Goal: Task Accomplishment & Management: Complete application form

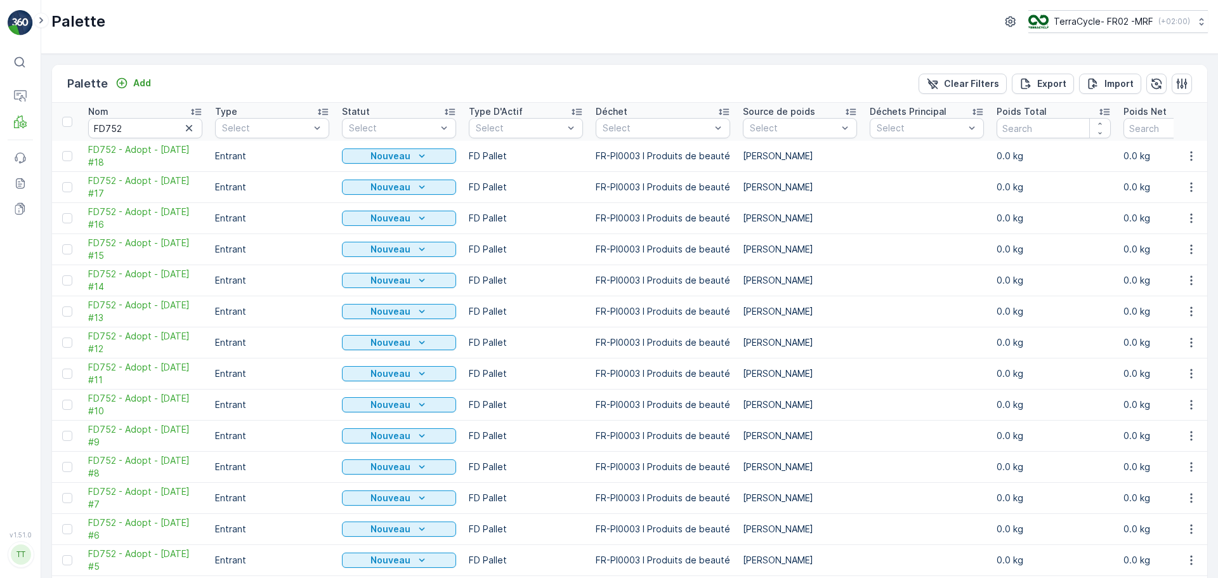
scroll to position [176, 0]
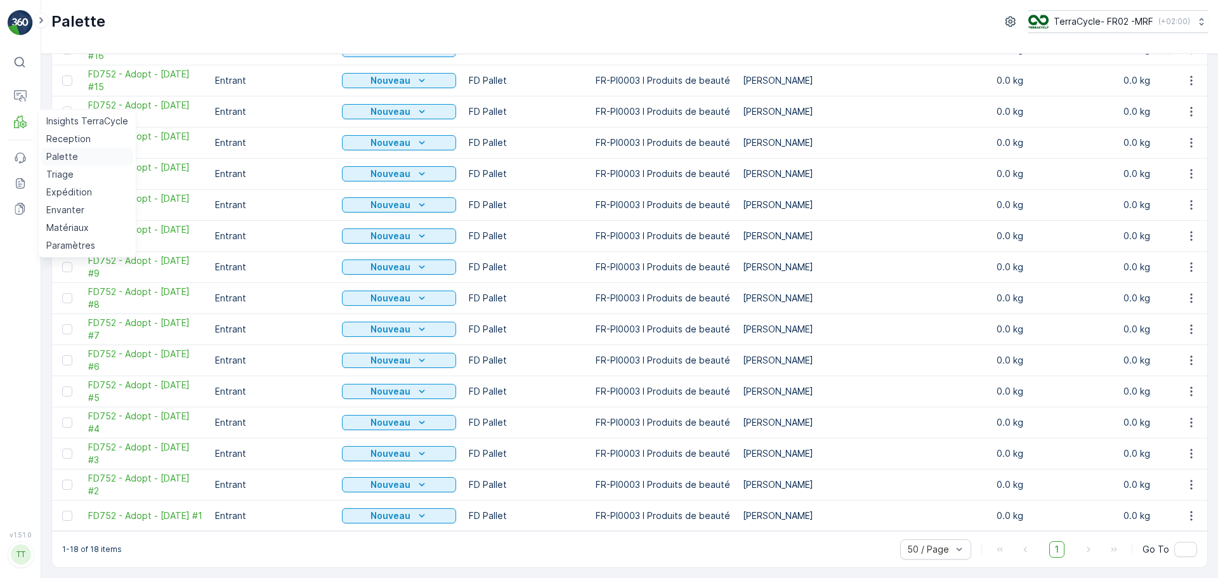
click at [71, 152] on p "Palette" at bounding box center [62, 156] width 32 height 13
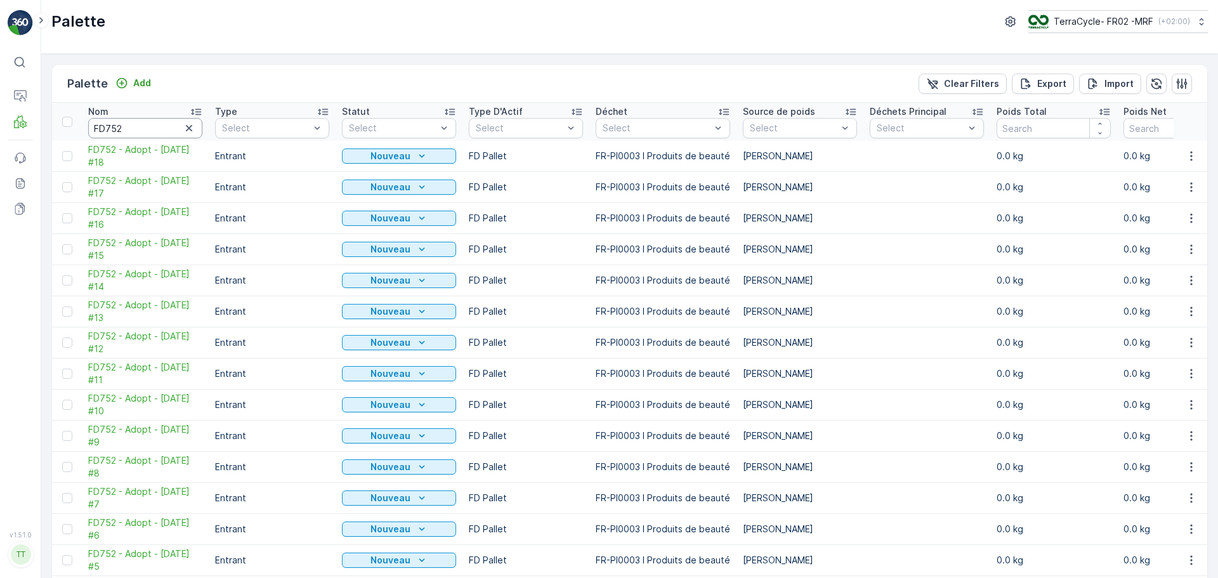
click at [131, 134] on input "FD752" at bounding box center [145, 128] width 114 height 20
click at [65, 155] on p "Palette" at bounding box center [62, 156] width 32 height 13
click at [80, 131] on link "Reception" at bounding box center [87, 139] width 92 height 18
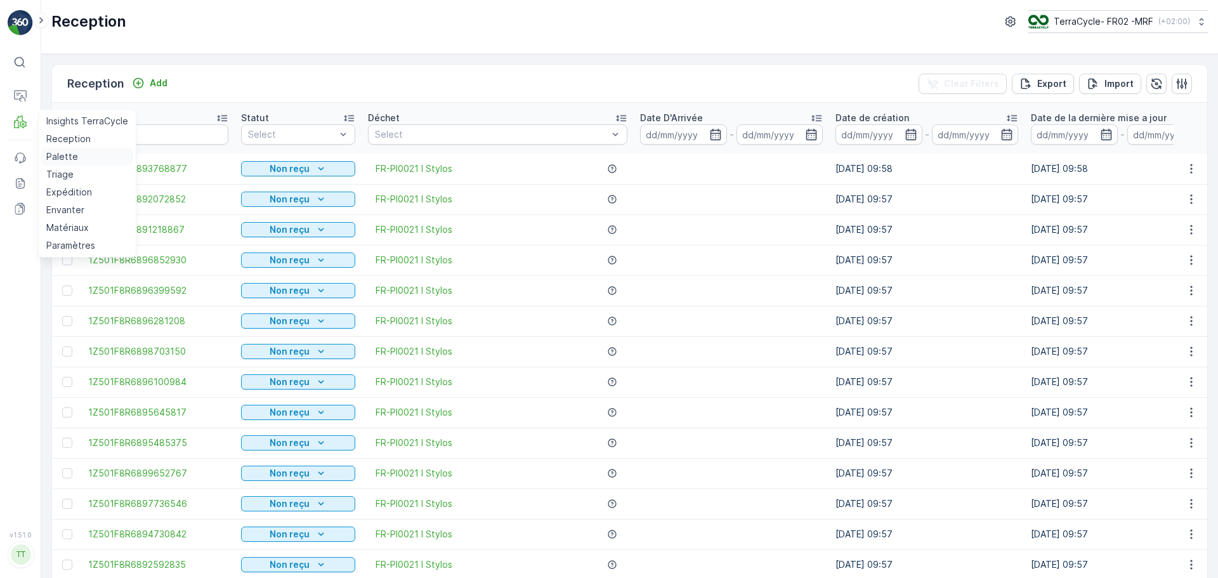
click at [70, 151] on p "Palette" at bounding box center [62, 156] width 32 height 13
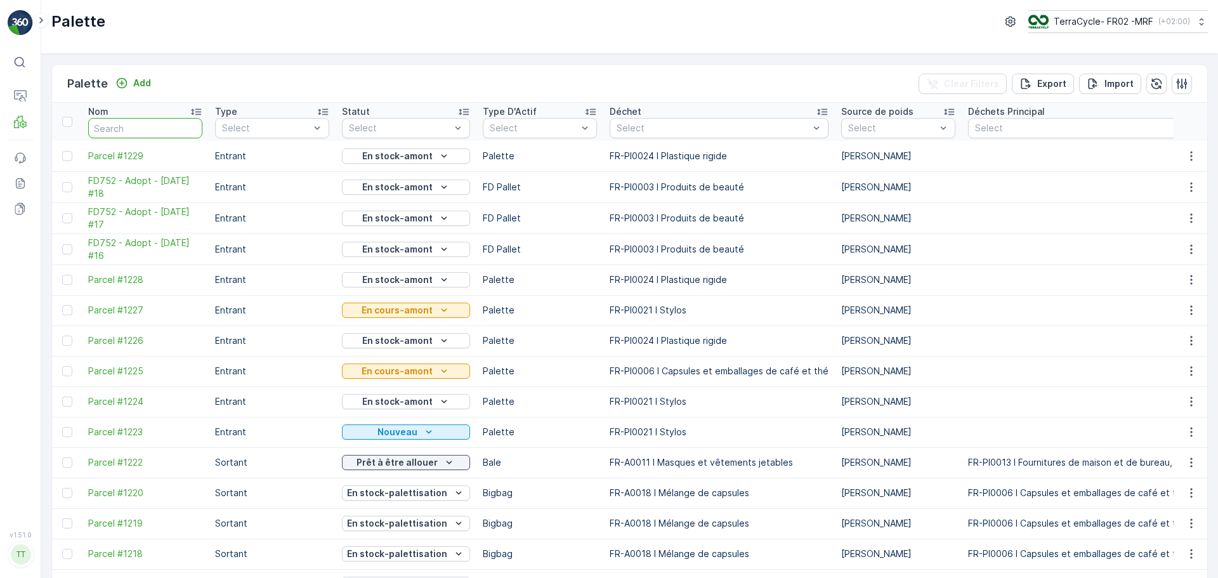
click at [135, 125] on input "text" at bounding box center [145, 128] width 114 height 20
type input "FD752"
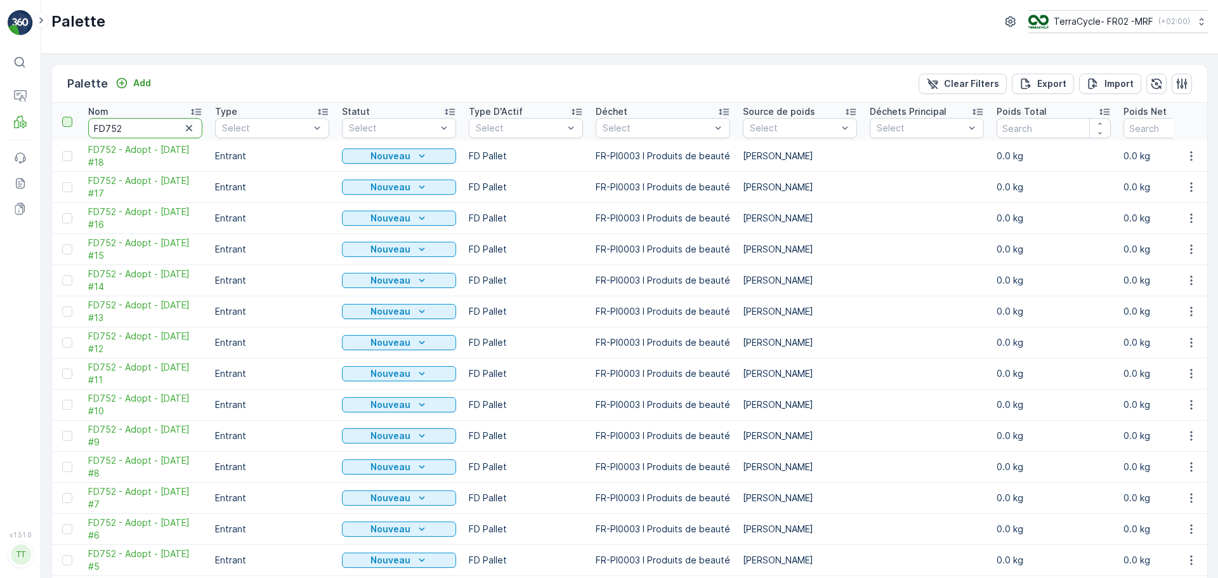
drag, startPoint x: 150, startPoint y: 132, endPoint x: 68, endPoint y: 120, distance: 82.7
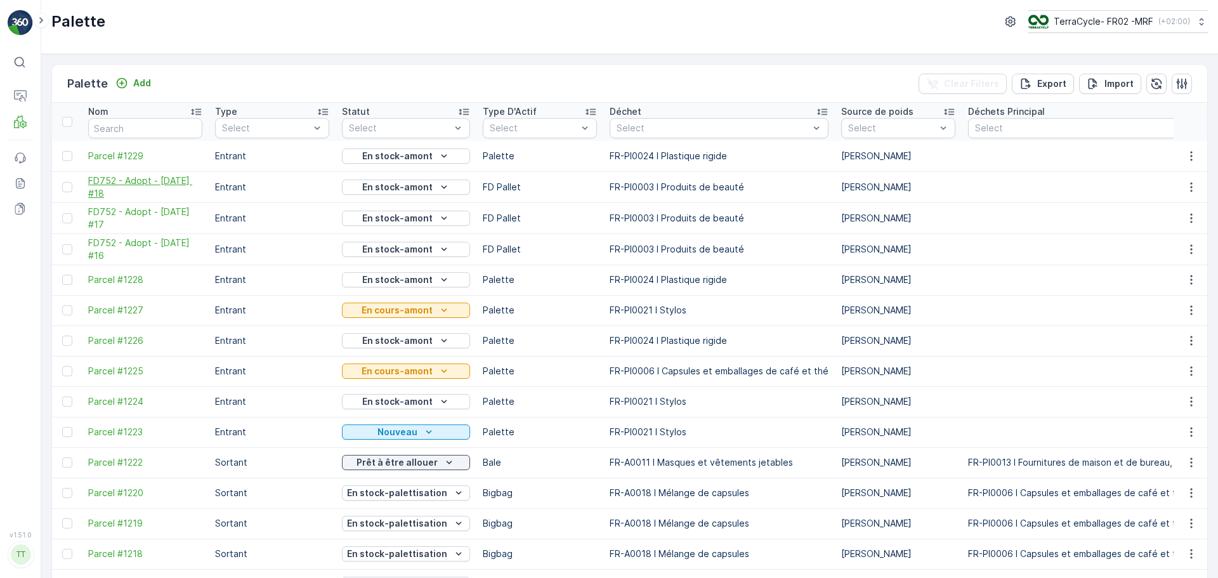
click at [130, 176] on span "FD752 - Adopt - [DATE] #18" at bounding box center [145, 186] width 114 height 25
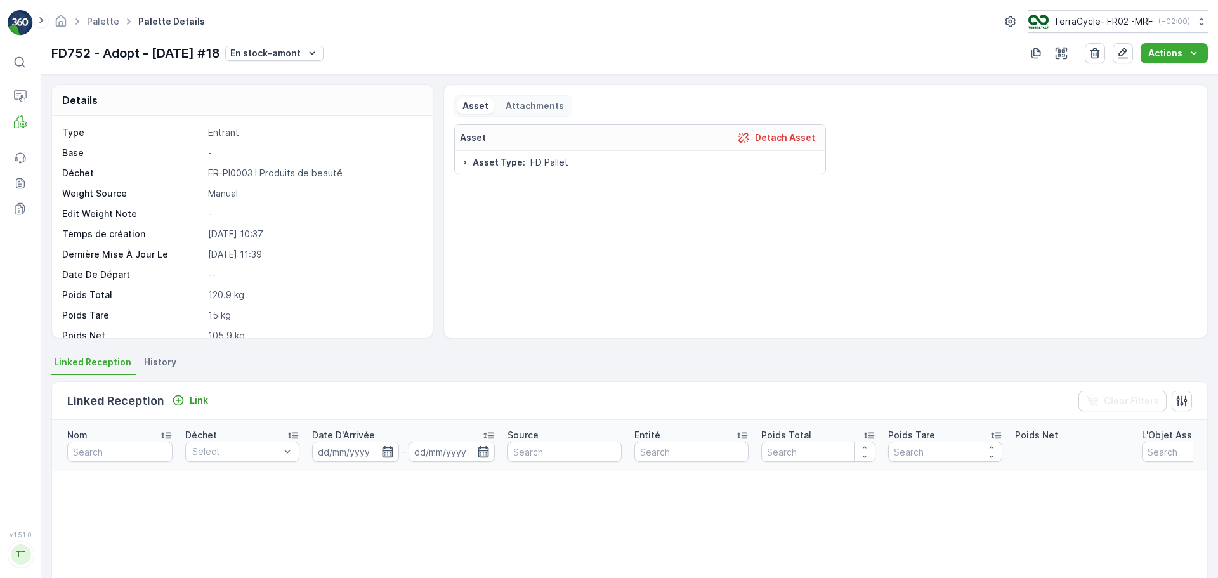
scroll to position [96, 0]
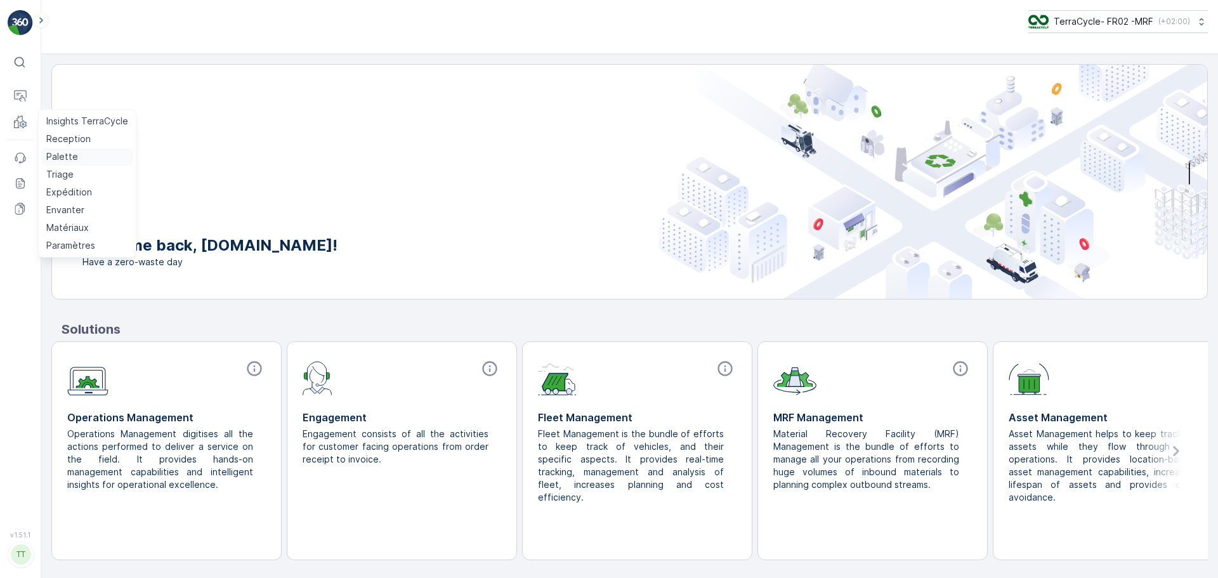
click at [64, 157] on p "Palette" at bounding box center [62, 156] width 32 height 13
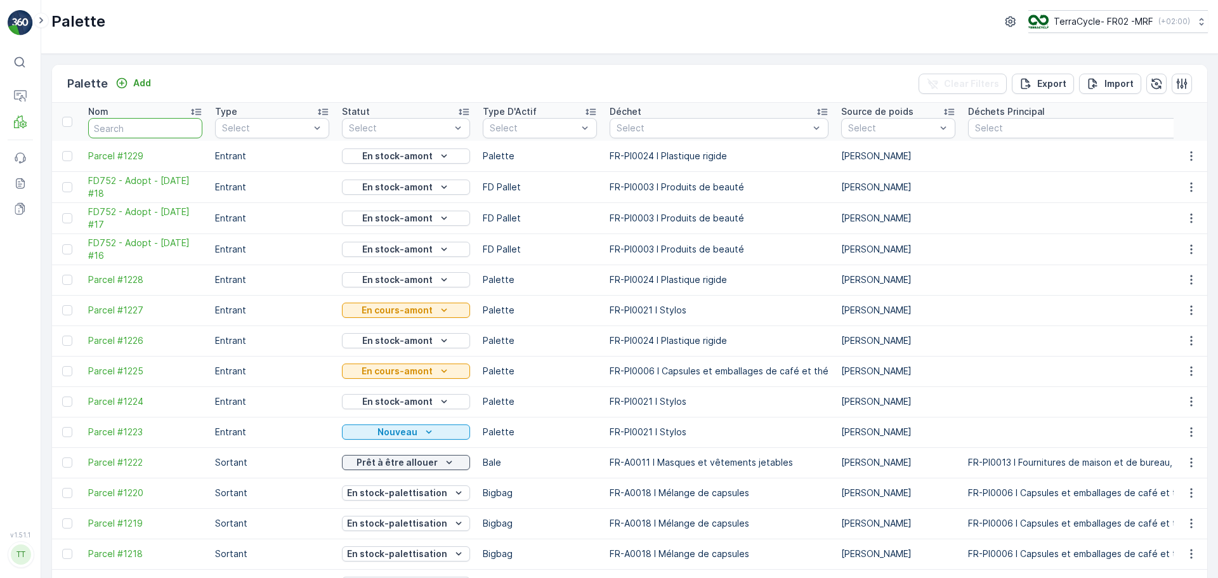
click at [147, 134] on input "text" at bounding box center [145, 128] width 114 height 20
type input "FD"
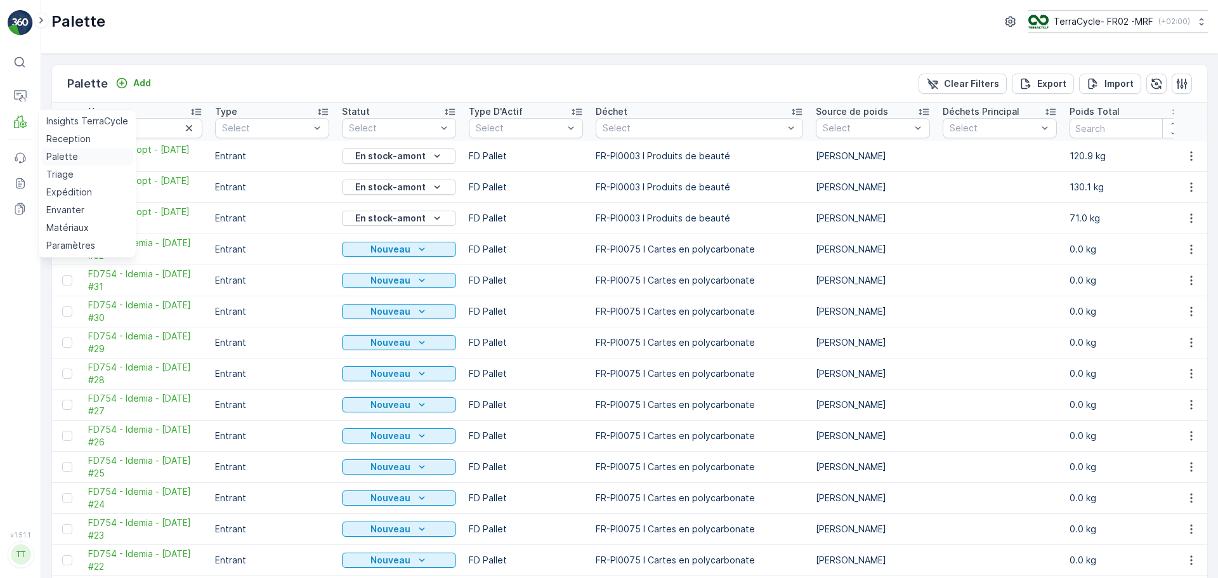
click at [61, 158] on p "Palette" at bounding box center [62, 156] width 32 height 13
drag, startPoint x: 63, startPoint y: 153, endPoint x: 106, endPoint y: 124, distance: 51.2
click at [63, 153] on p "Palette" at bounding box center [62, 156] width 32 height 13
click at [188, 129] on icon "button" at bounding box center [189, 128] width 6 height 6
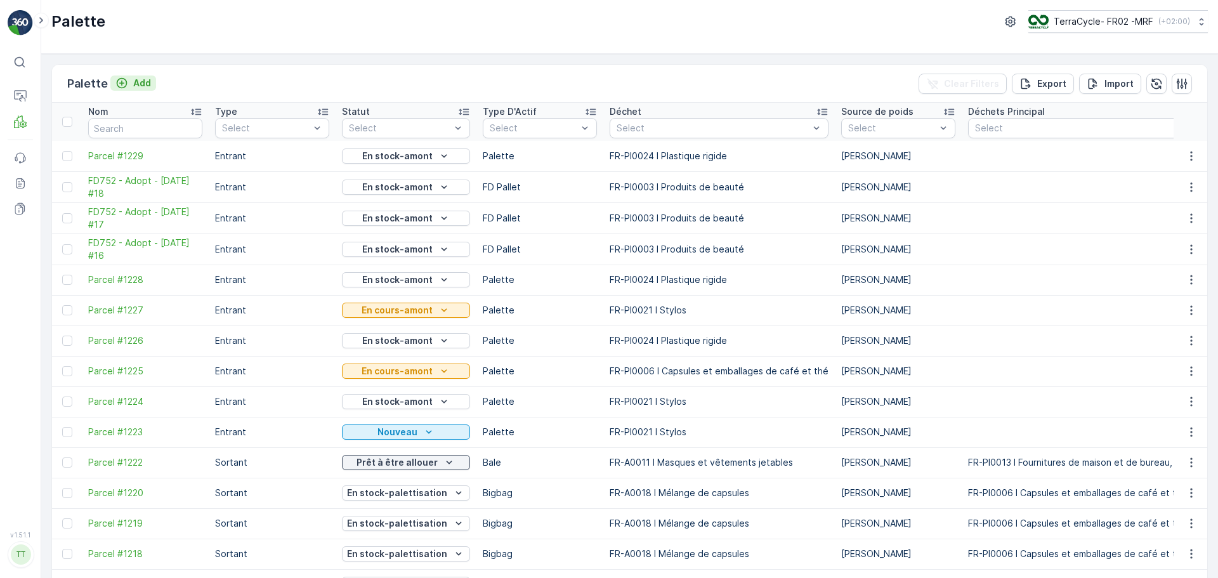
click at [133, 81] on p "Add" at bounding box center [142, 83] width 18 height 13
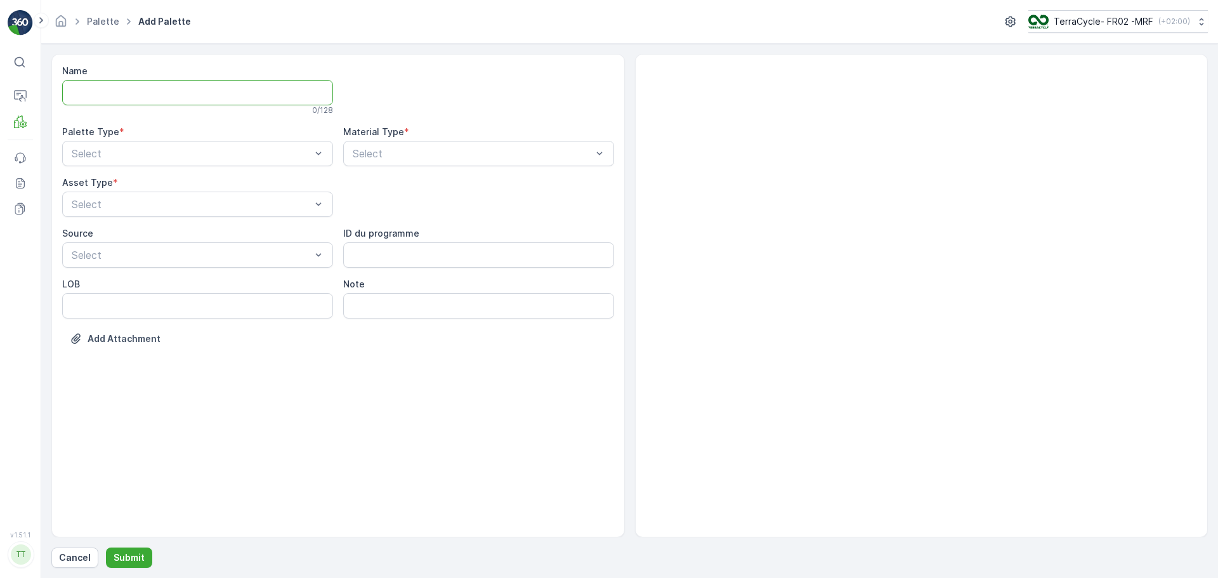
drag, startPoint x: 124, startPoint y: 88, endPoint x: 154, endPoint y: 84, distance: 30.1
click at [124, 88] on input "Name" at bounding box center [197, 92] width 271 height 25
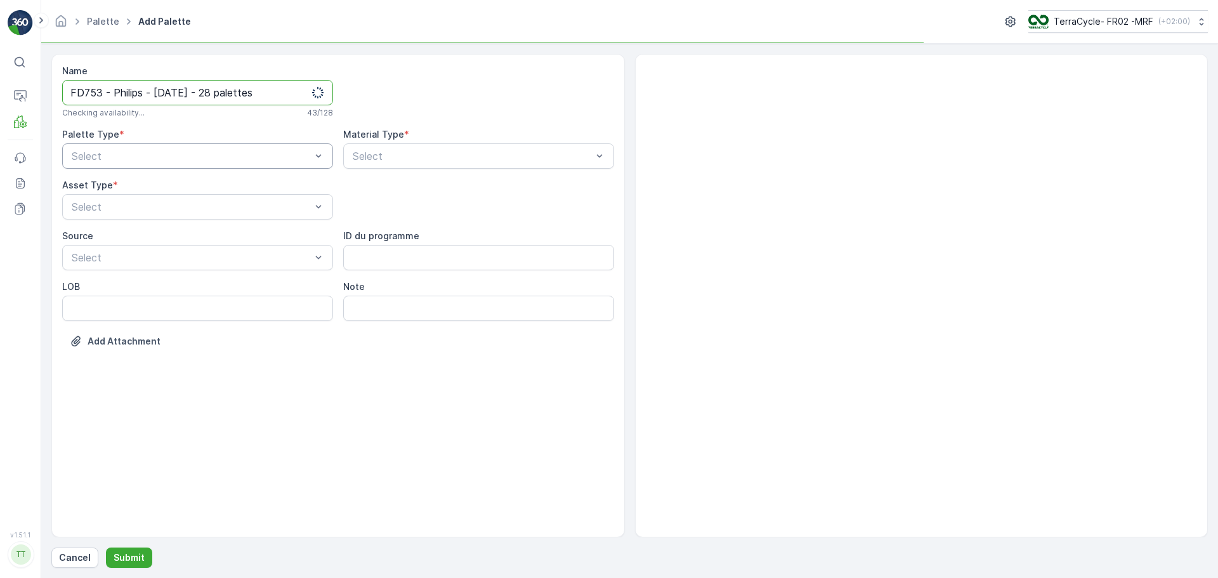
type input "FD753 - Philips - [DATE] - 28 palettes"
drag, startPoint x: 184, startPoint y: 154, endPoint x: 182, endPoint y: 164, distance: 10.3
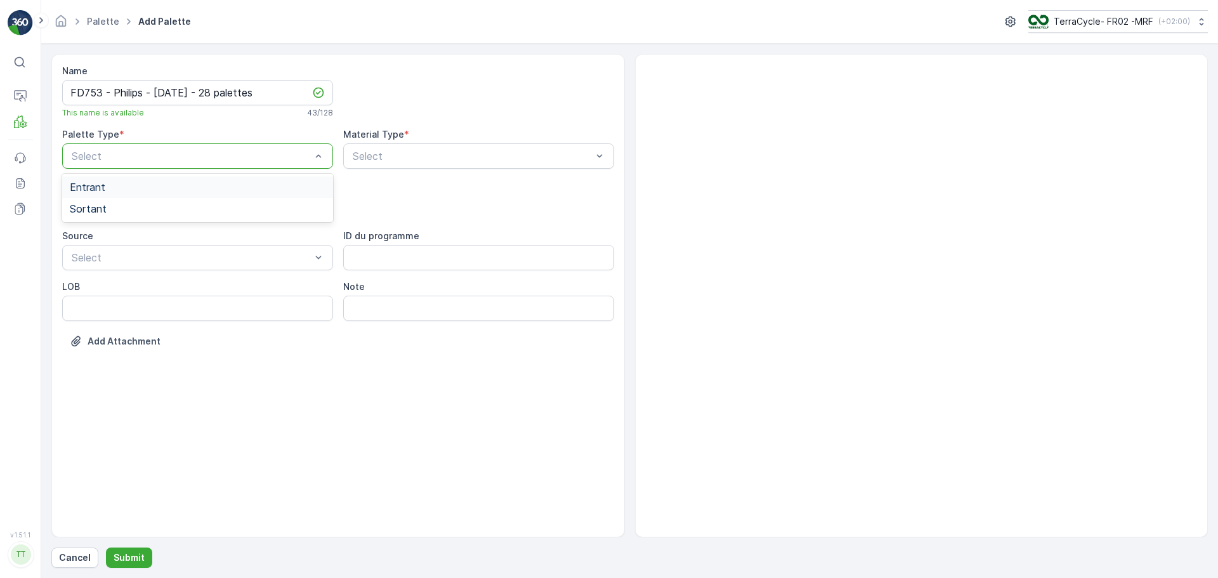
drag, startPoint x: 166, startPoint y: 183, endPoint x: 261, endPoint y: 172, distance: 95.8
click at [166, 183] on div "Entrant" at bounding box center [198, 186] width 256 height 11
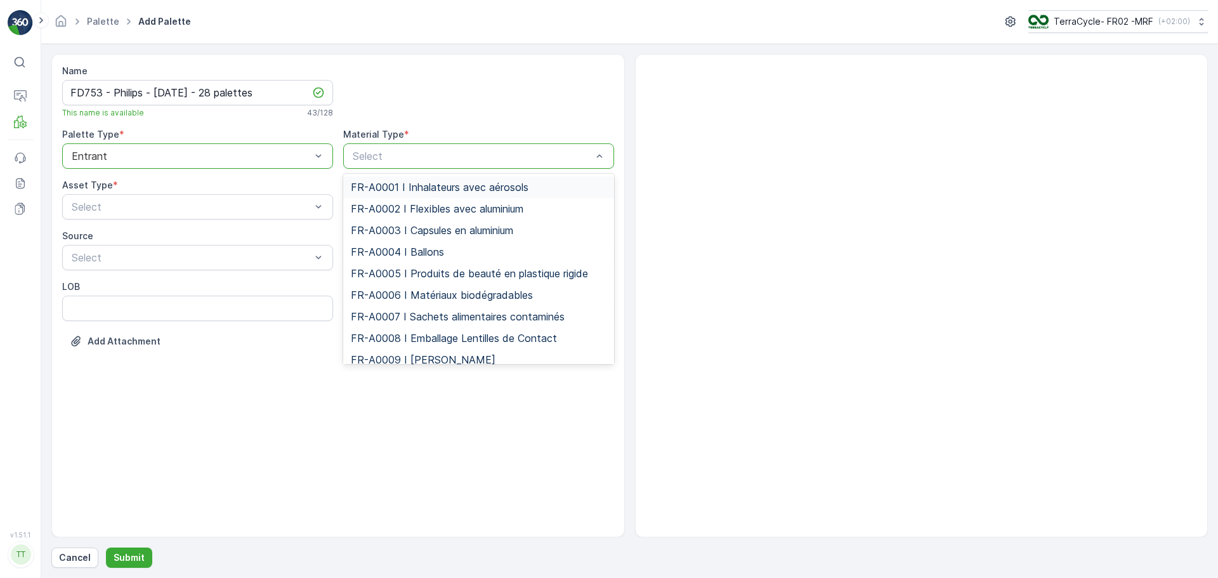
click at [422, 164] on div "Select" at bounding box center [478, 155] width 271 height 25
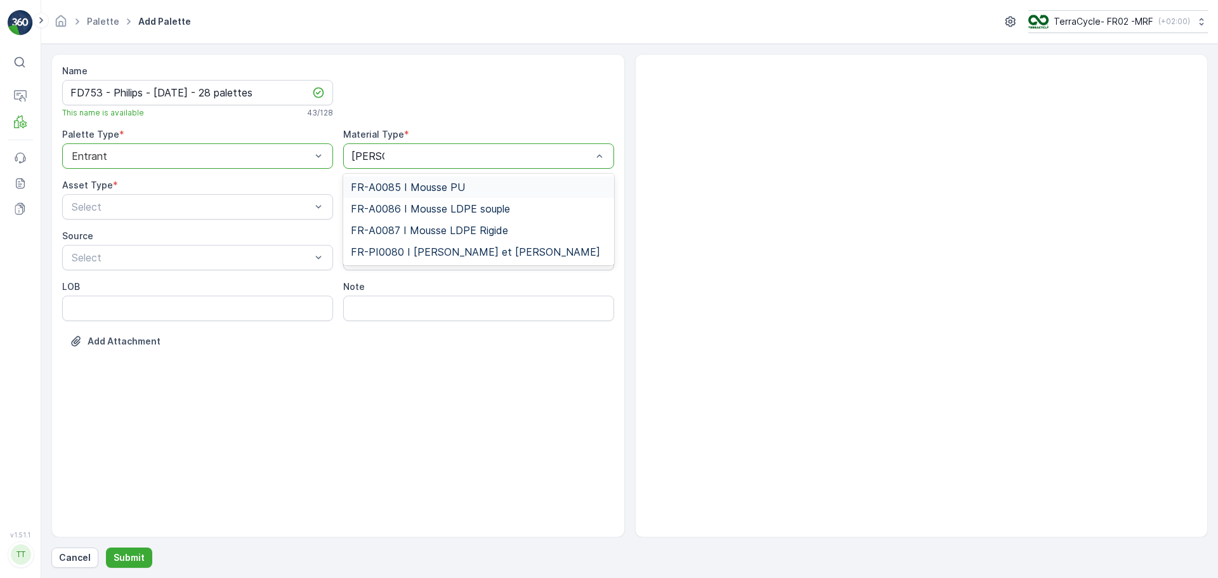
type input "mousse"
click at [474, 244] on div "FR-PI0080 I [PERSON_NAME] et [PERSON_NAME]" at bounding box center [478, 252] width 271 height 22
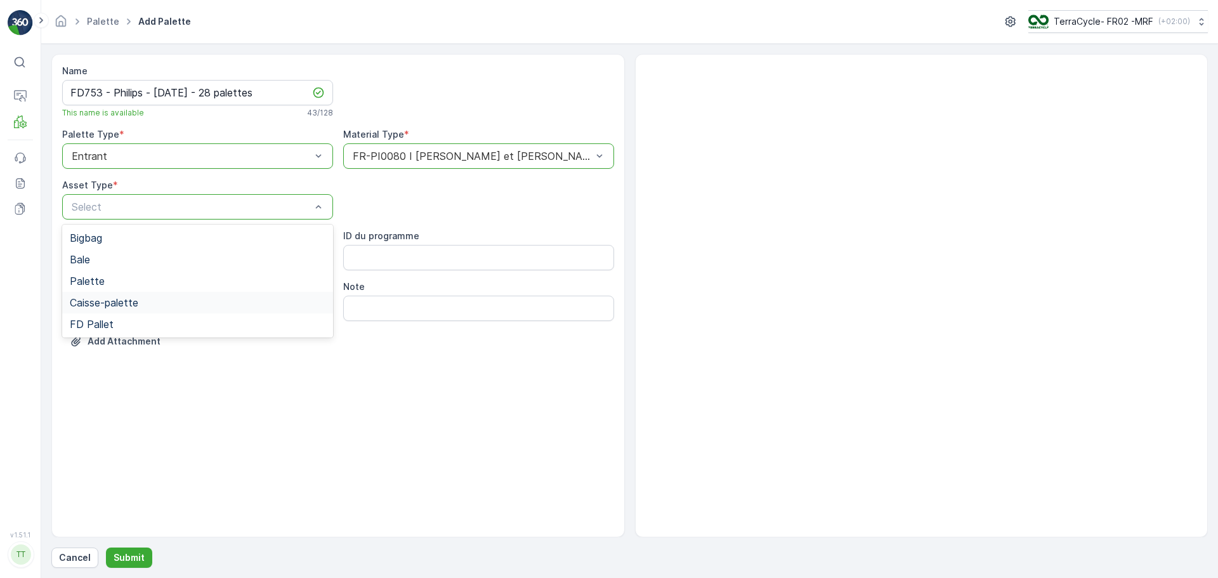
click at [164, 295] on div "Caisse-palette" at bounding box center [197, 303] width 271 height 22
click at [144, 207] on div at bounding box center [191, 206] width 242 height 11
click at [166, 323] on div "FD Pallet" at bounding box center [198, 323] width 256 height 11
click at [122, 555] on p "Submit" at bounding box center [129, 557] width 31 height 13
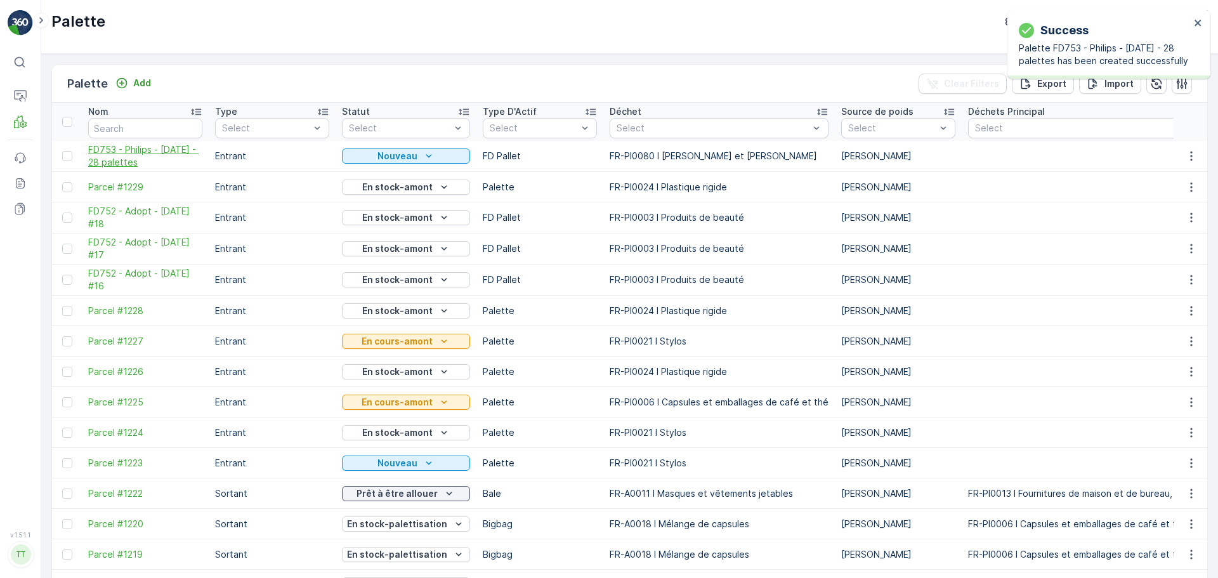
click at [181, 154] on span "FD753 - Philips - [DATE] - 28 palettes" at bounding box center [145, 155] width 114 height 25
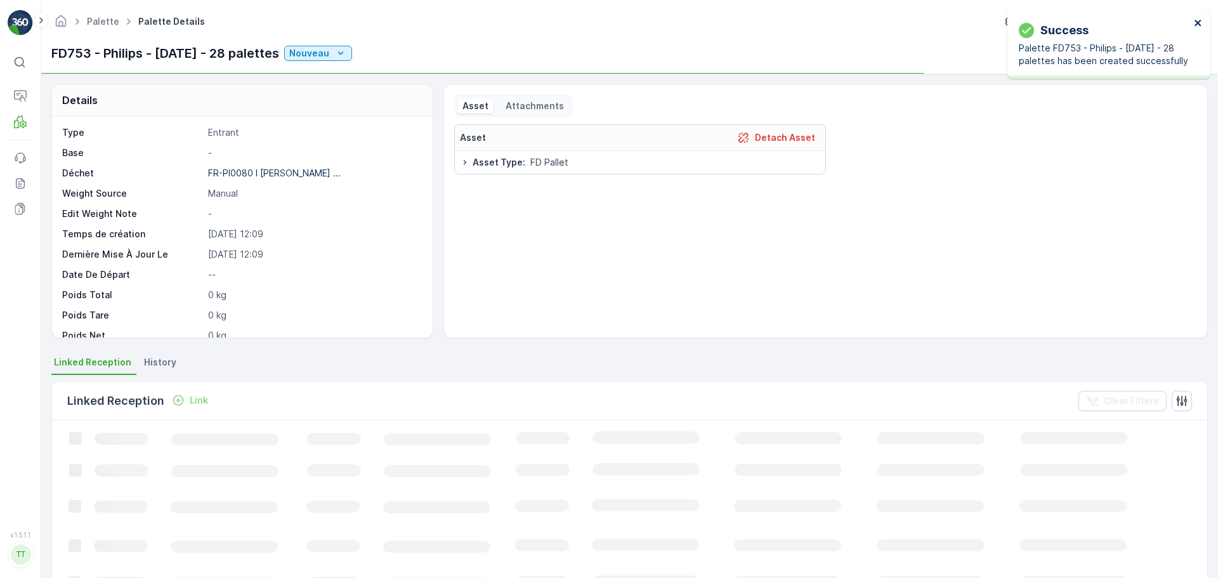
drag, startPoint x: 1195, startPoint y: 22, endPoint x: 1098, endPoint y: 39, distance: 98.4
click at [1195, 22] on icon "close" at bounding box center [1198, 23] width 9 height 10
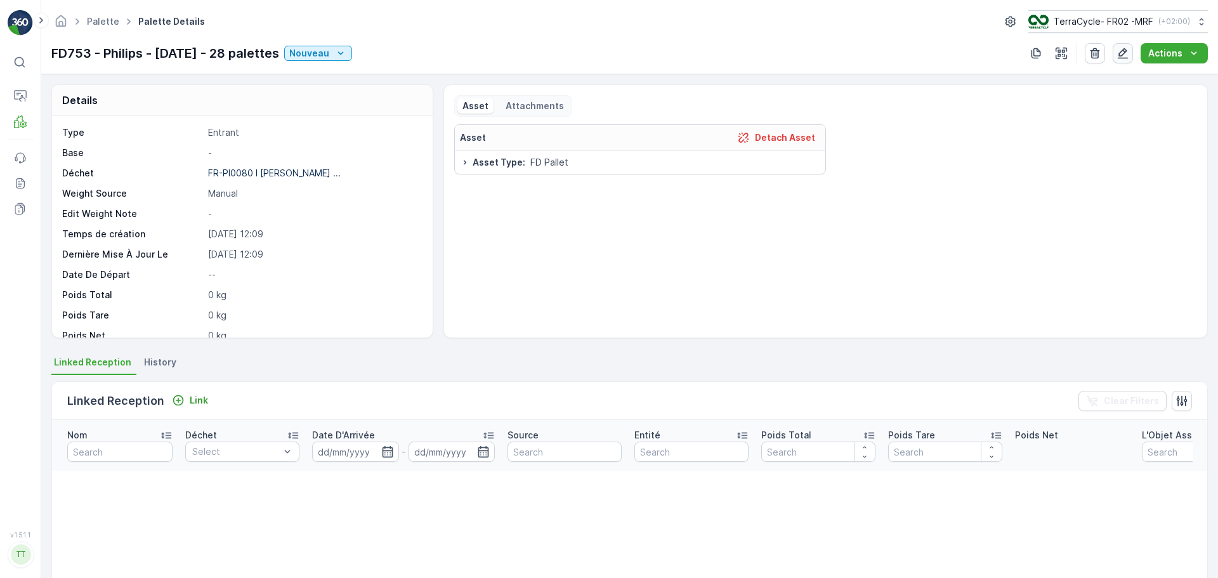
click at [1123, 51] on icon "button" at bounding box center [1123, 53] width 11 height 11
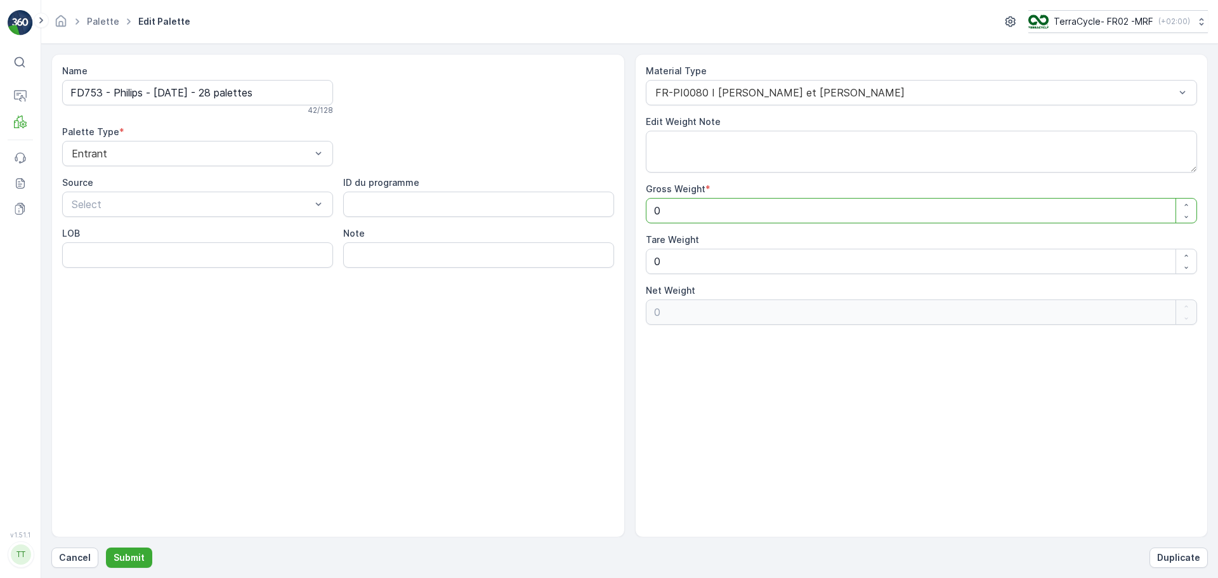
drag, startPoint x: 683, startPoint y: 206, endPoint x: 591, endPoint y: 206, distance: 92.6
click at [591, 206] on div "Name FD753 - Philips - [DATE] - 28 palettes 42 / 128 Palette Type * Entrant Sou…" at bounding box center [629, 295] width 1156 height 483
type Weight "1"
type Weight "11"
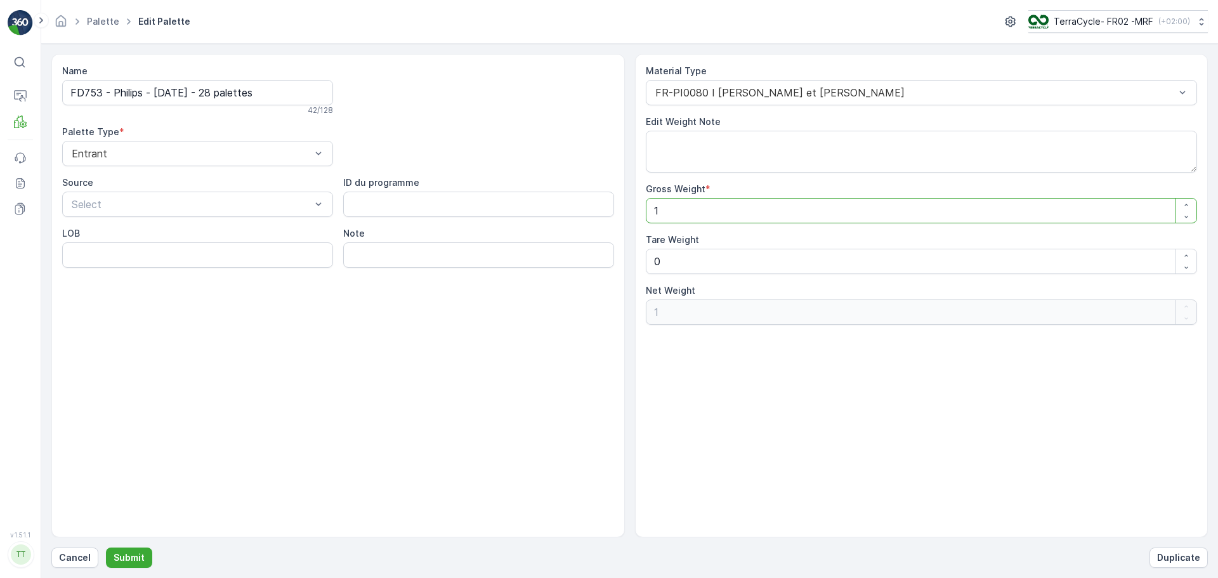
type Weight "11"
type Weight "112"
type Weight "1120"
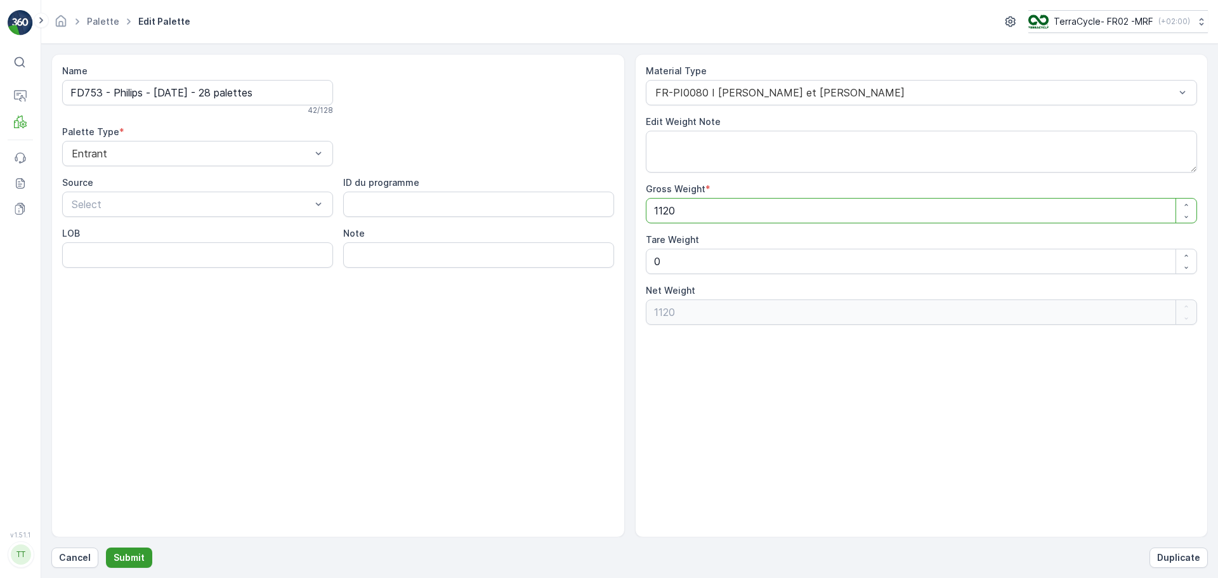
type Weight "1120"
click at [129, 560] on p "Submit" at bounding box center [129, 557] width 31 height 13
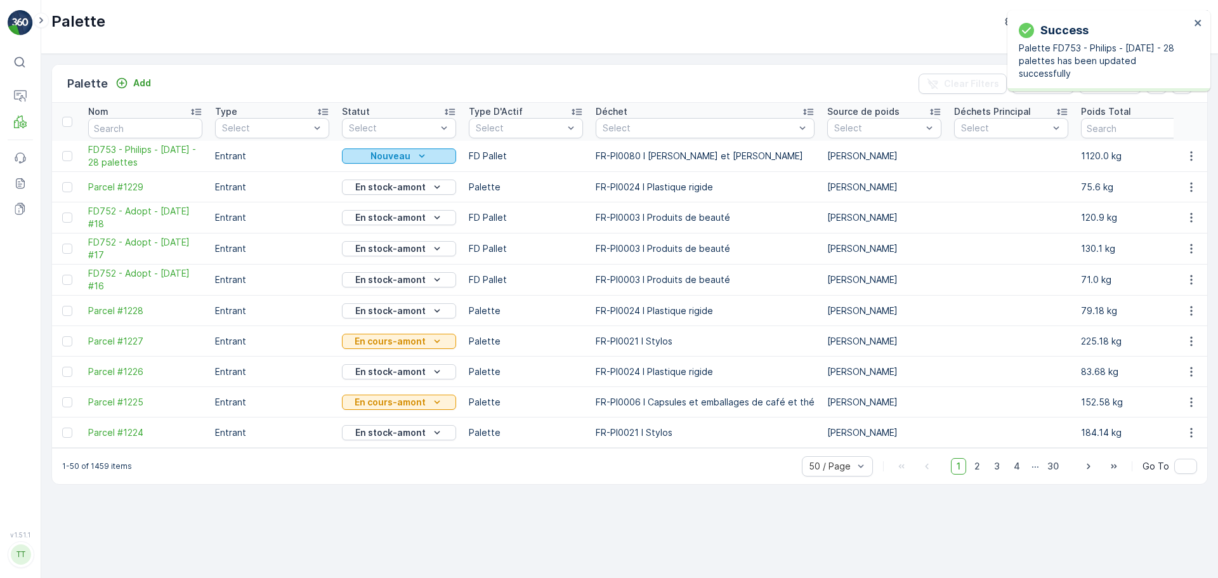
click at [415, 158] on icon "Nouveau" at bounding box center [421, 156] width 13 height 13
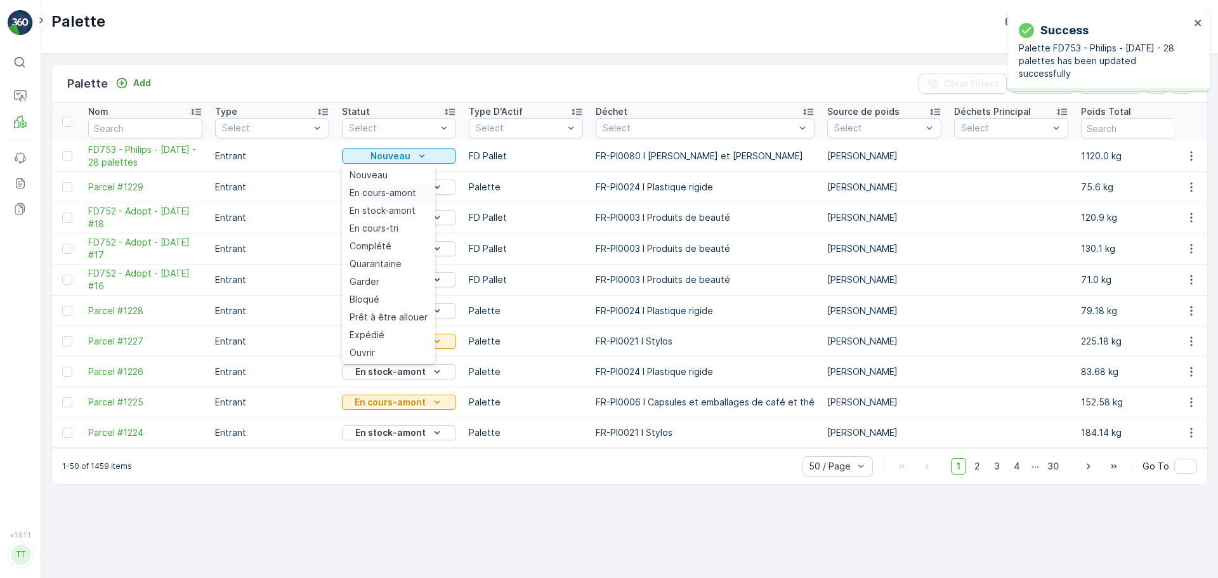
drag, startPoint x: 404, startPoint y: 198, endPoint x: 714, endPoint y: 207, distance: 310.3
click at [404, 198] on span "En cours-amont" at bounding box center [383, 192] width 67 height 13
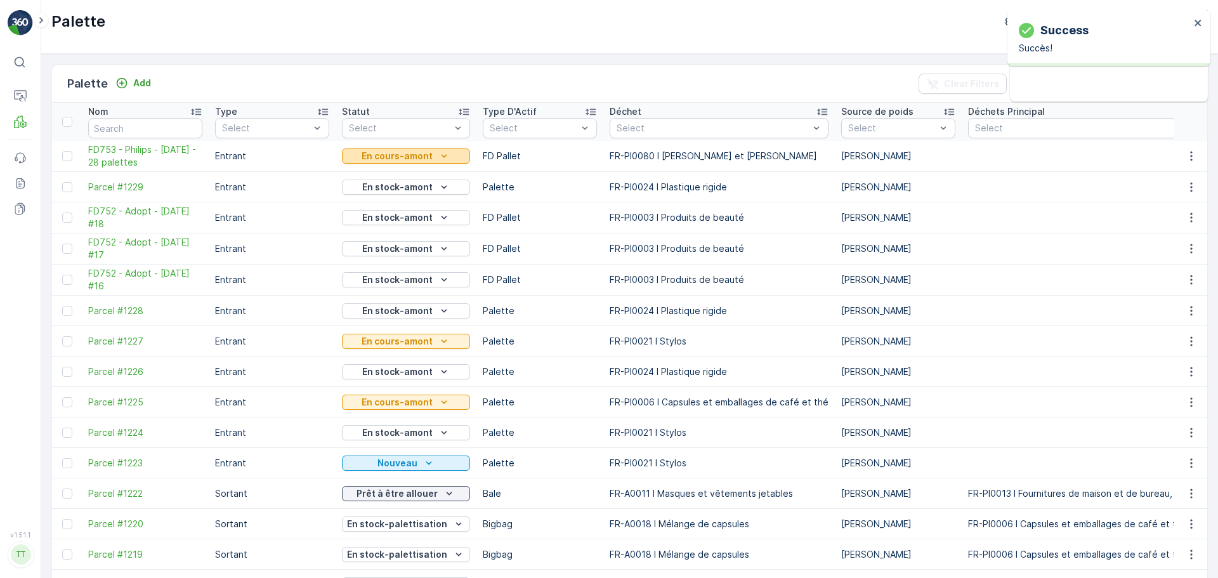
click at [421, 157] on p "En cours-amont" at bounding box center [397, 156] width 71 height 13
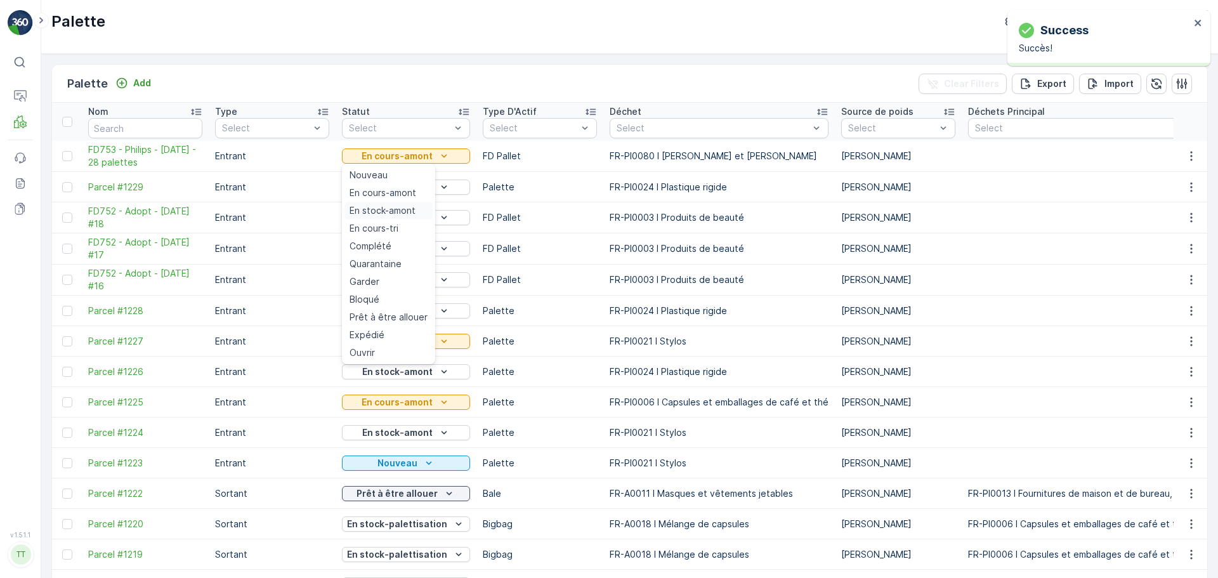
click at [404, 209] on span "En stock-amont" at bounding box center [383, 210] width 66 height 13
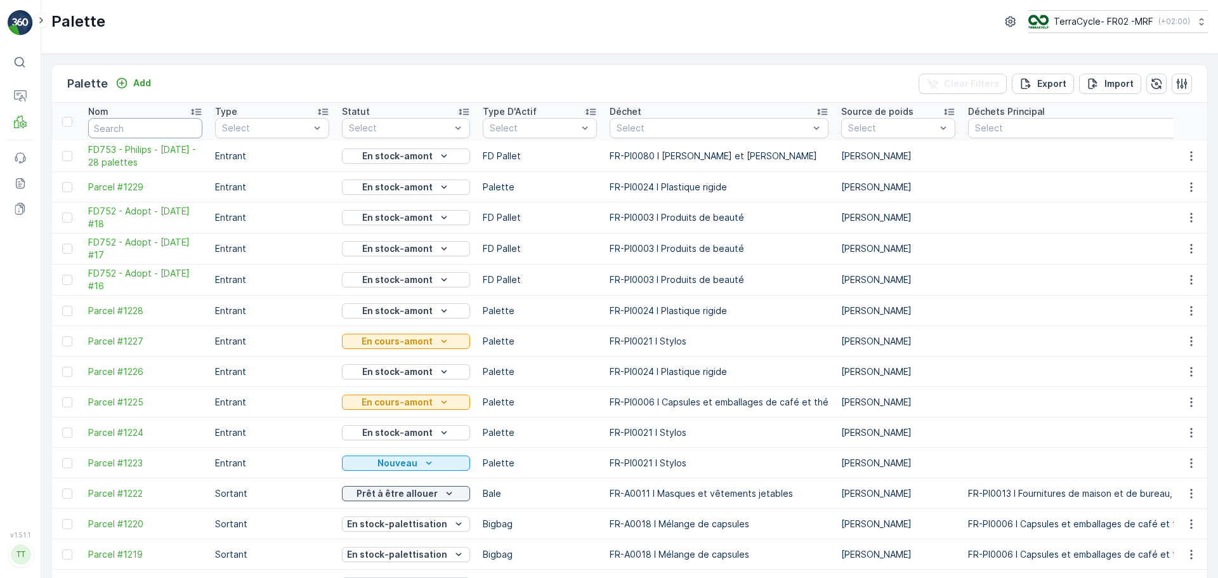
click at [125, 125] on input "text" at bounding box center [145, 128] width 114 height 20
type input "FD75"
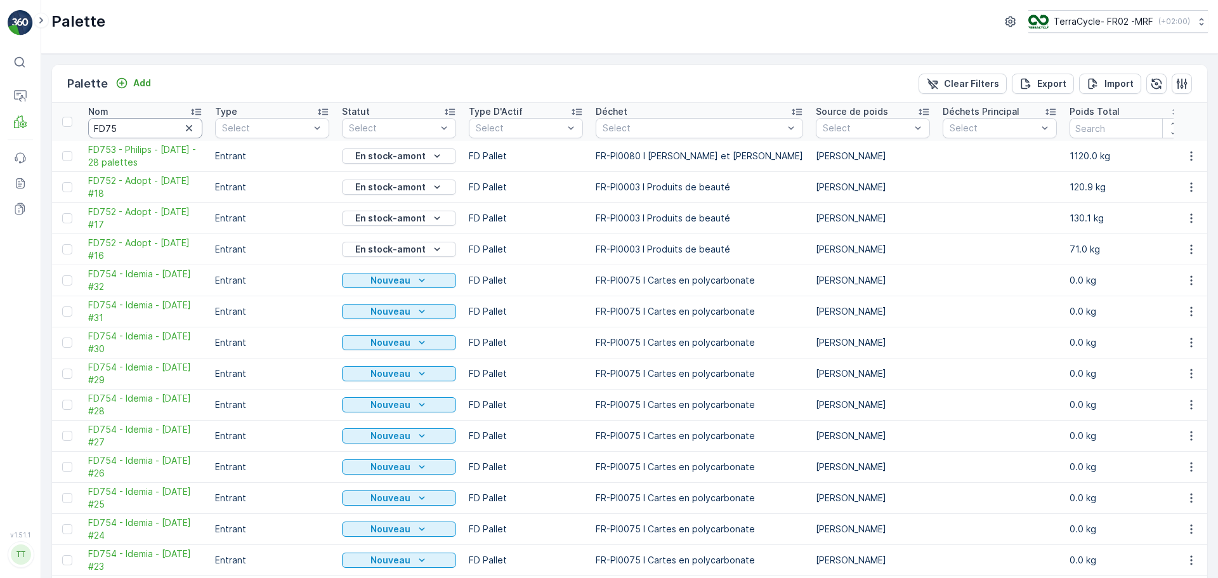
click at [129, 126] on input "FD75" at bounding box center [145, 128] width 114 height 20
type input "FD752"
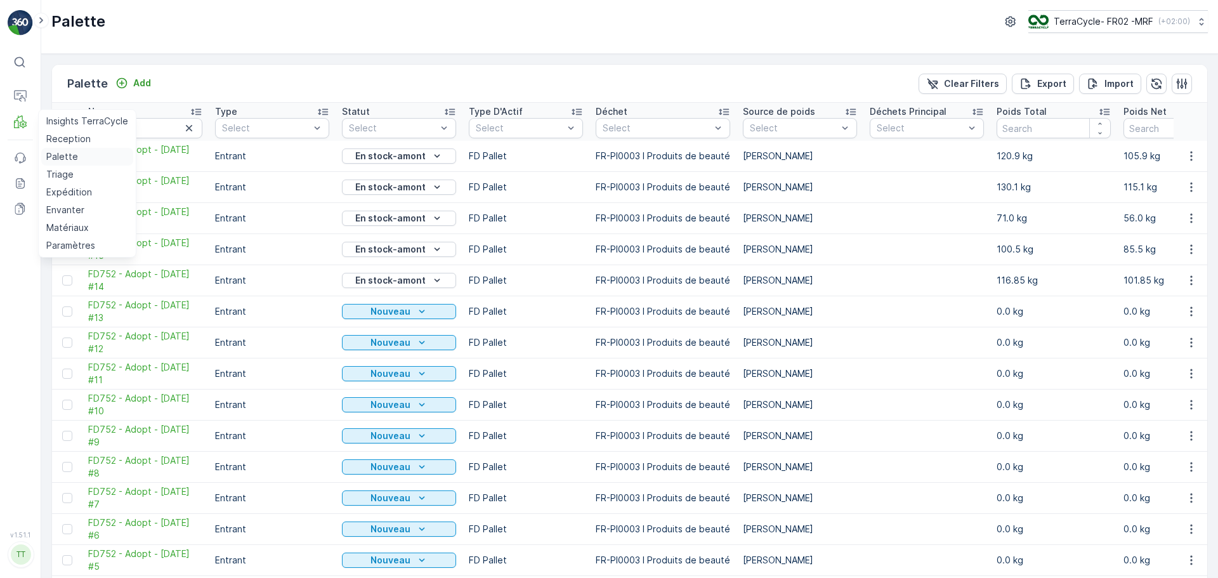
click at [63, 162] on p "Palette" at bounding box center [62, 156] width 32 height 13
click at [137, 120] on input "FD752" at bounding box center [145, 128] width 114 height 20
type input "FD75"
click at [137, 123] on input "FD752" at bounding box center [145, 128] width 114 height 20
click at [65, 159] on p "Palette" at bounding box center [62, 156] width 32 height 13
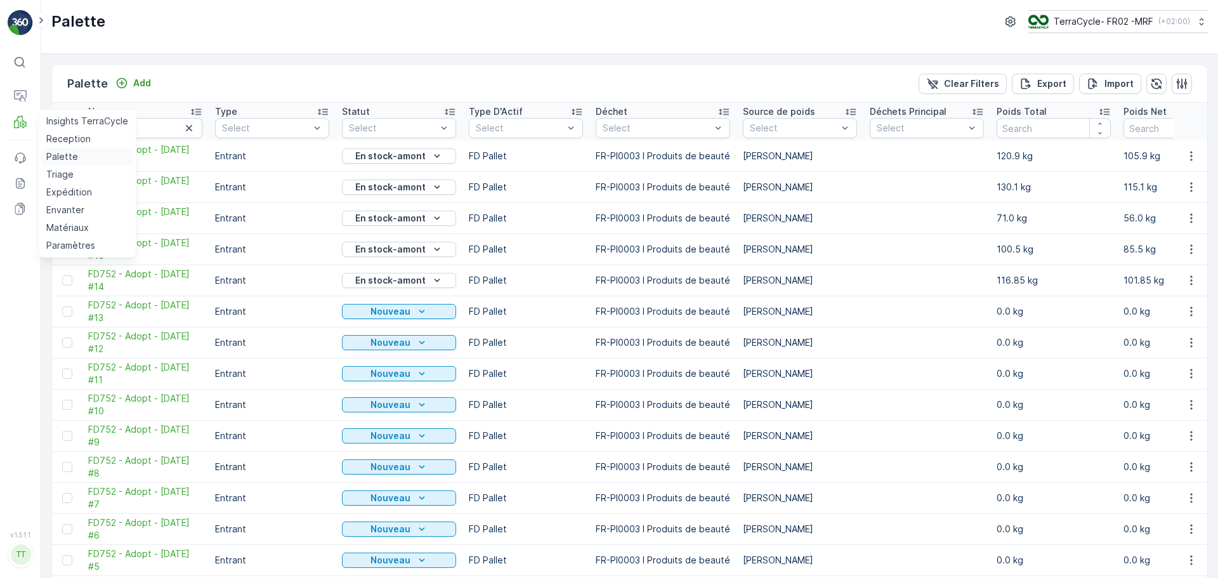
click at [67, 158] on p "Palette" at bounding box center [62, 156] width 32 height 13
click at [62, 176] on p "Triage" at bounding box center [59, 174] width 27 height 13
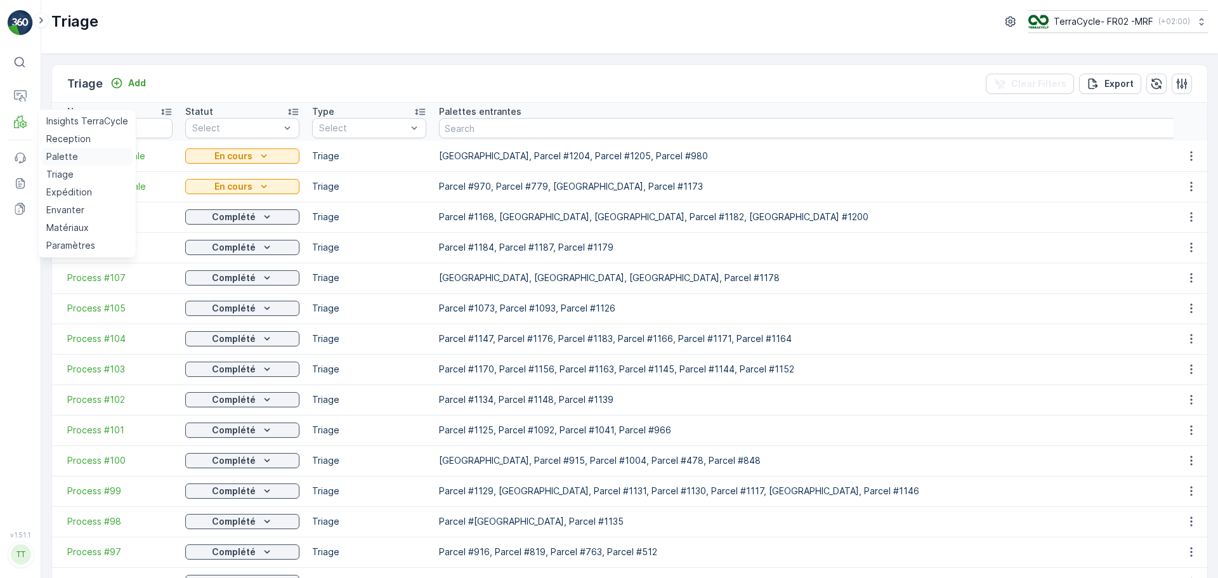
click at [69, 154] on p "Palette" at bounding box center [62, 156] width 32 height 13
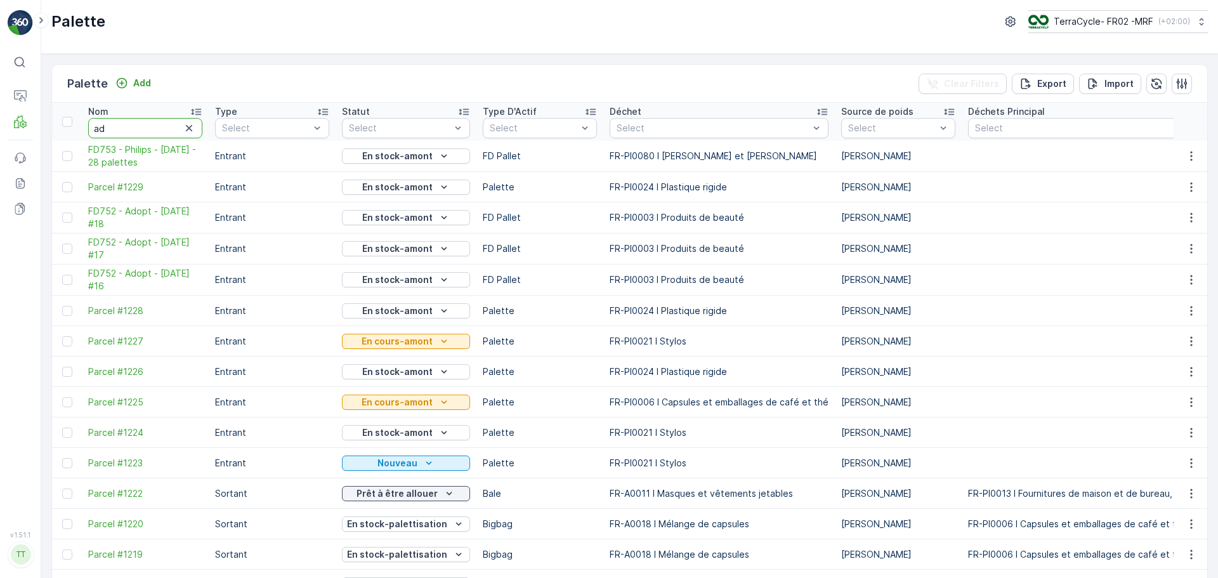
type input "ado"
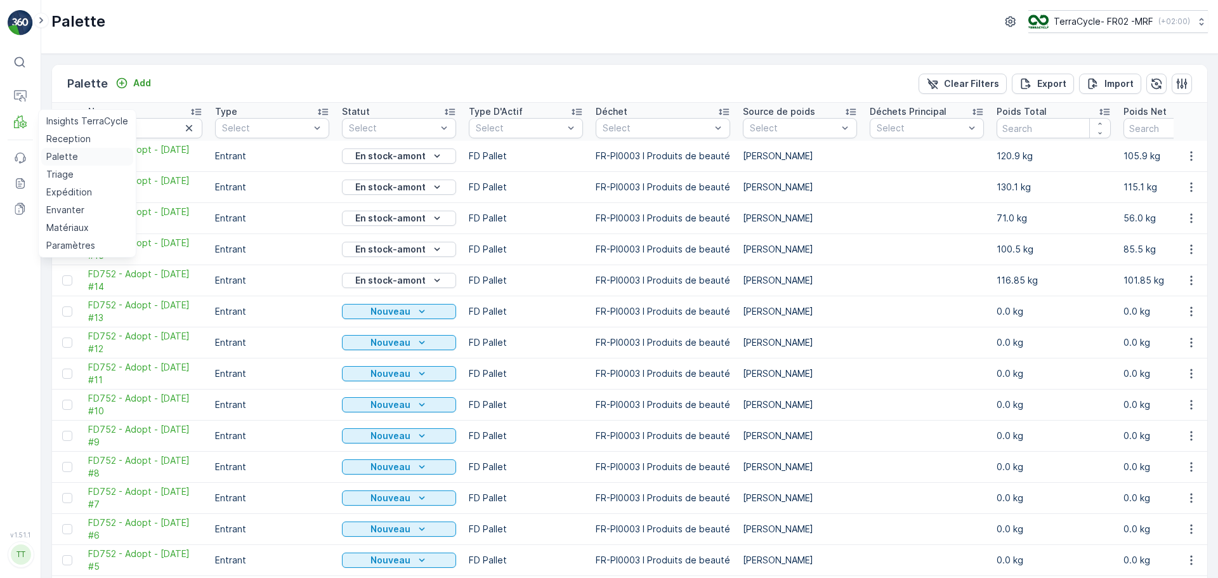
click at [60, 155] on p "Palette" at bounding box center [62, 156] width 32 height 13
click at [173, 125] on input "ado" at bounding box center [145, 128] width 114 height 20
click at [190, 126] on icon "button" at bounding box center [189, 128] width 13 height 13
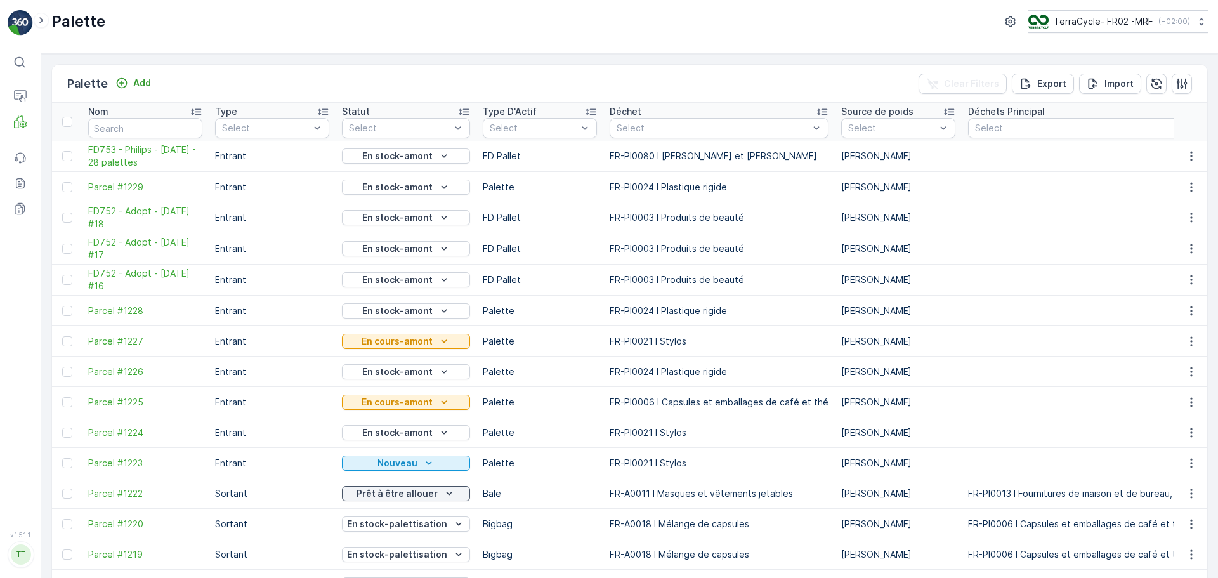
click at [693, 138] on th "Déchet Select" at bounding box center [719, 122] width 232 height 38
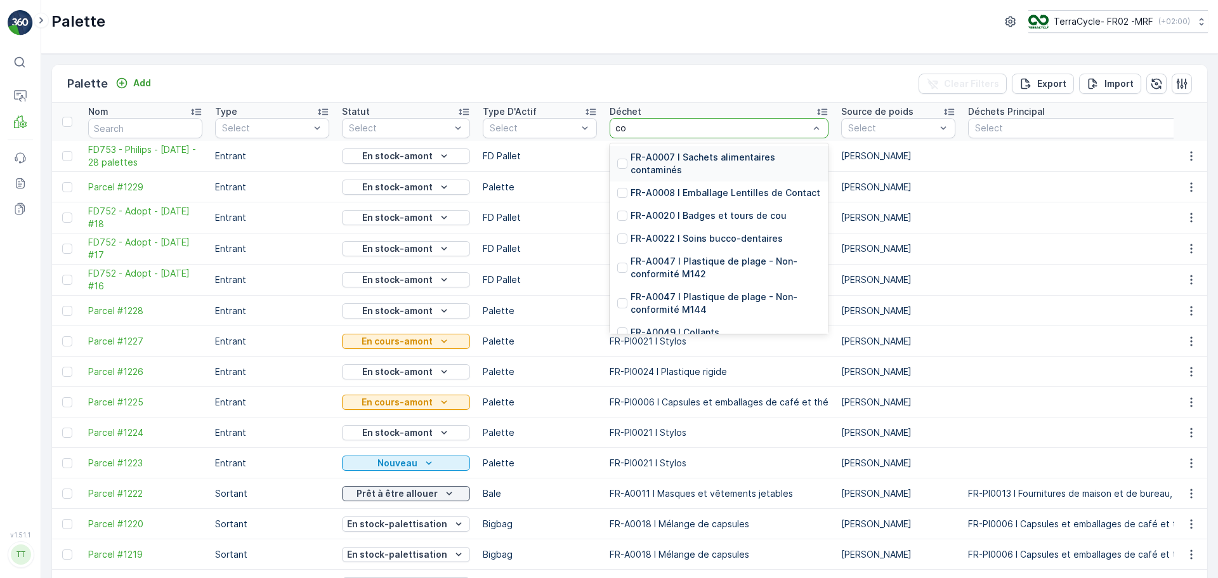
type input "col"
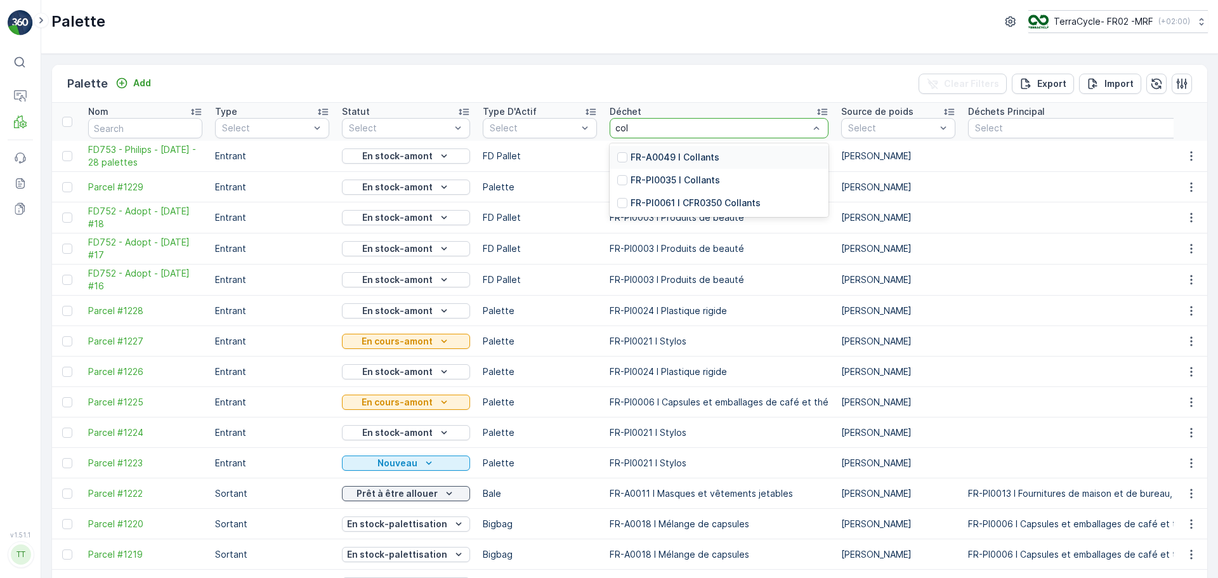
click at [674, 162] on p "FR-A0049 I Collants" at bounding box center [675, 157] width 89 height 13
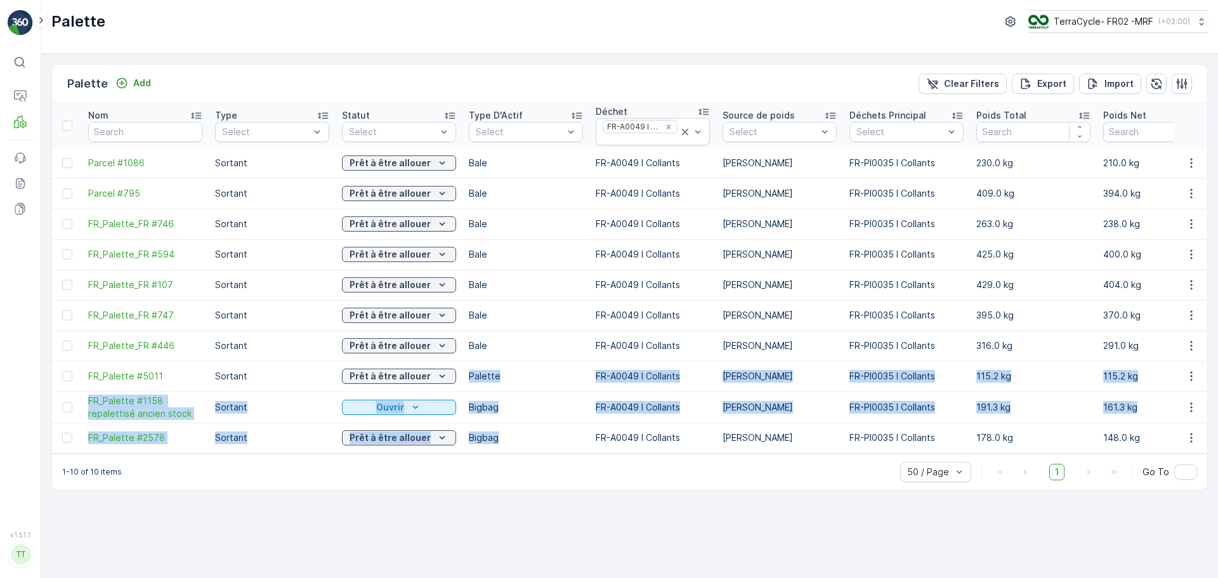
drag, startPoint x: 513, startPoint y: 434, endPoint x: 470, endPoint y: 380, distance: 69.0
click at [549, 411] on p "Bigbag" at bounding box center [526, 407] width 114 height 13
drag, startPoint x: 471, startPoint y: 376, endPoint x: 525, endPoint y: 431, distance: 77.6
